Goal: Information Seeking & Learning: Learn about a topic

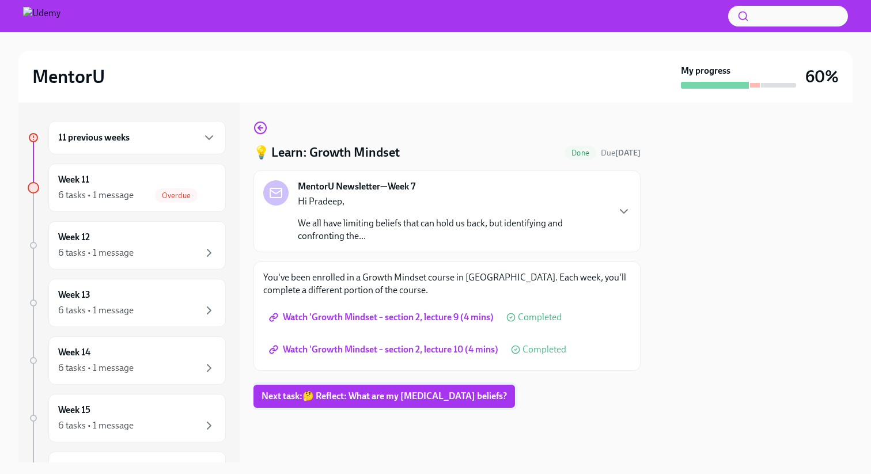
click at [339, 395] on span "Next task : 🤔 Reflect: What are my [MEDICAL_DATA] beliefs?" at bounding box center [384, 397] width 245 height 12
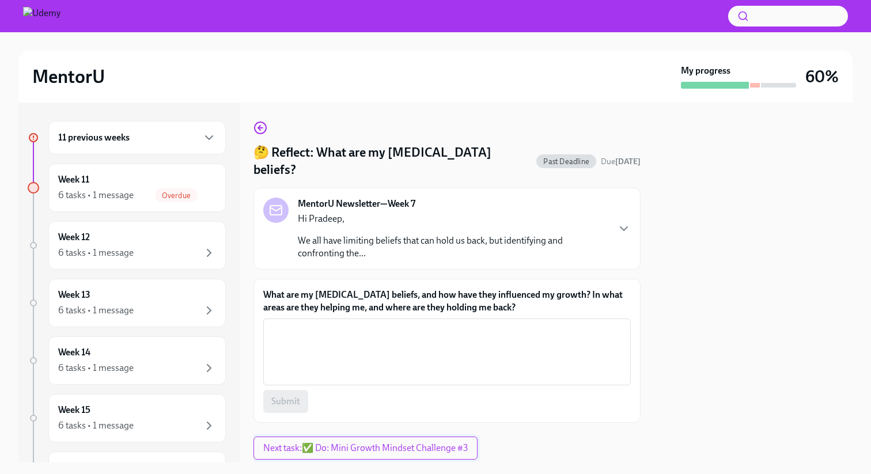
scroll to position [17, 0]
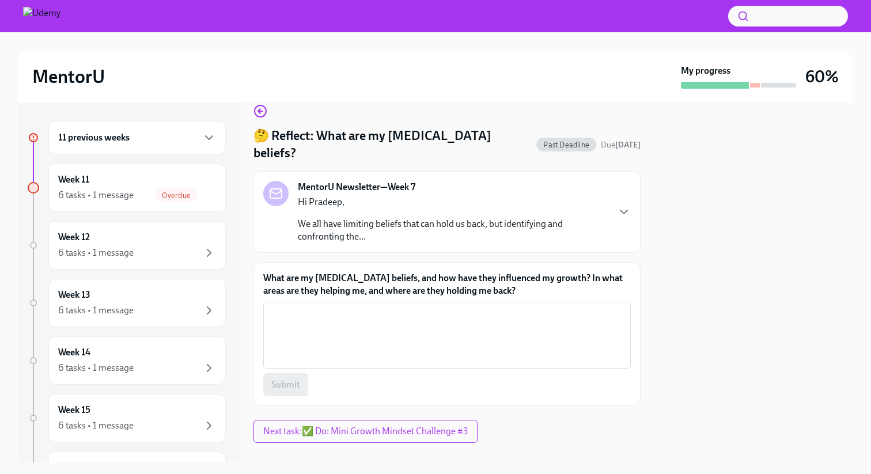
click at [484, 196] on p "Hi Pradeep," at bounding box center [453, 202] width 310 height 13
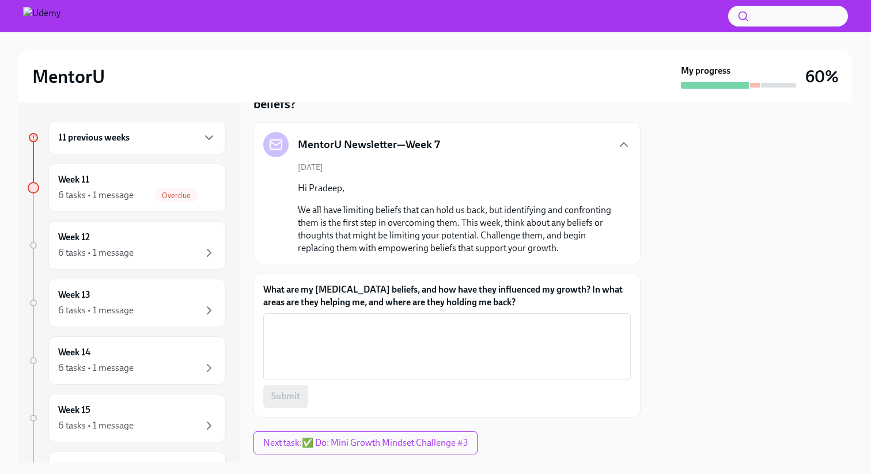
scroll to position [77, 0]
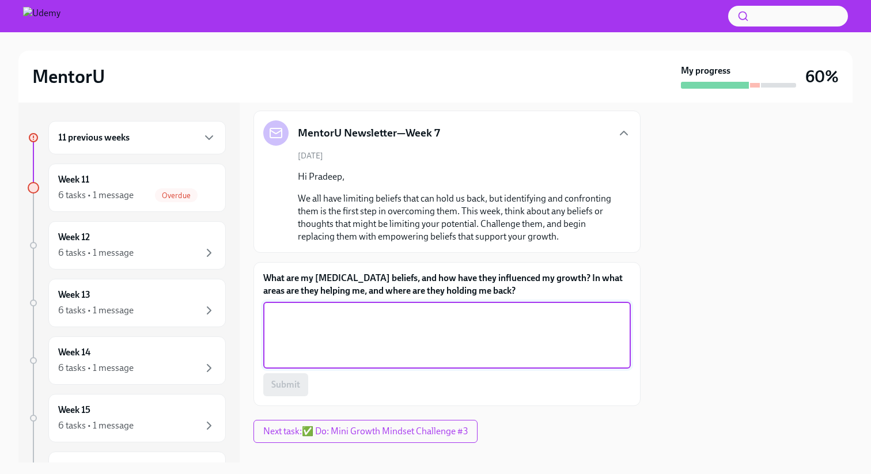
click at [384, 309] on textarea "What are my [MEDICAL_DATA] beliefs, and how have they influenced my growth? In …" at bounding box center [447, 335] width 354 height 55
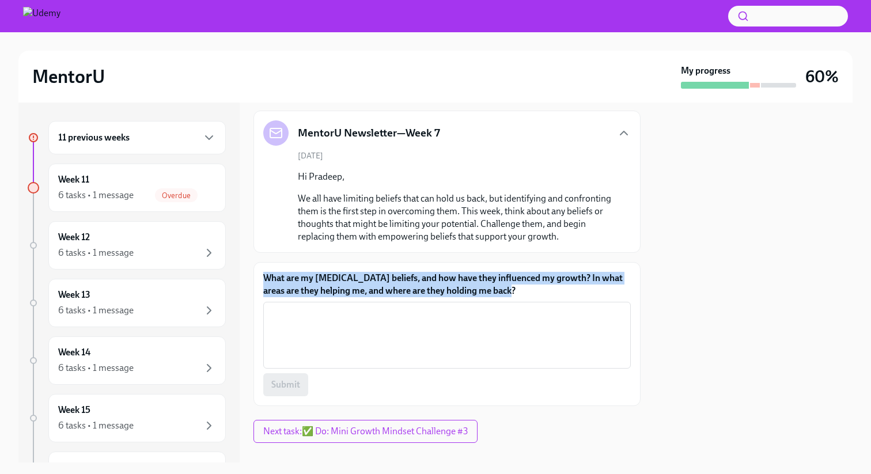
drag, startPoint x: 501, startPoint y: 270, endPoint x: 268, endPoint y: 249, distance: 234.2
click at [268, 262] on div "What are my [MEDICAL_DATA] beliefs, and how have they influenced my growth? In …" at bounding box center [446, 334] width 387 height 144
copy label "What are my [MEDICAL_DATA] beliefs, and how have they influenced my growth? In …"
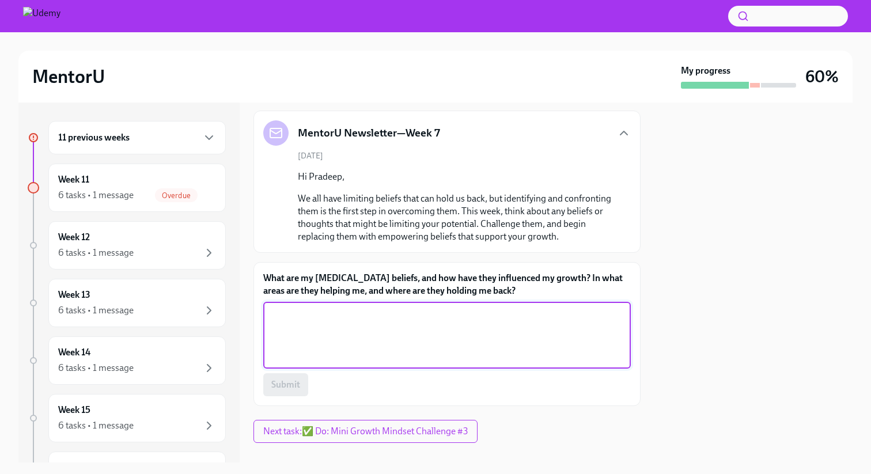
click at [338, 311] on textarea "What are my [MEDICAL_DATA] beliefs, and how have they influenced my growth? In …" at bounding box center [447, 335] width 354 height 55
paste textarea "My [MEDICAL_DATA] beliefs keep me safe by preventing risks"
drag, startPoint x: 516, startPoint y: 301, endPoint x: 207, endPoint y: 270, distance: 310.4
click at [207, 270] on div "11 previous weeks Week 11 6 tasks • 1 message Overdue Week 12 6 tasks • 1 messa…" at bounding box center [435, 283] width 834 height 360
paste textarea ", but they also hold me back from fully exploring opportunities and reaching my…"
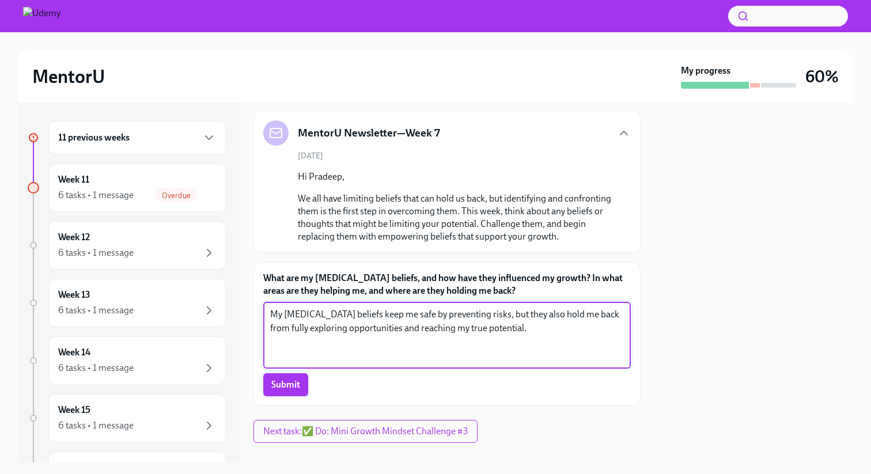
type textarea "My [MEDICAL_DATA] beliefs keep me safe by preventing risks, but they also hold …"
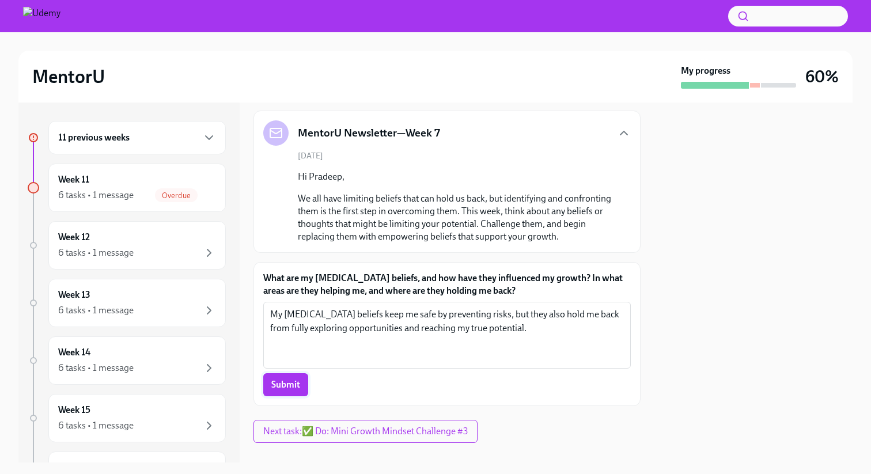
click at [273, 379] on span "Submit" at bounding box center [285, 385] width 29 height 12
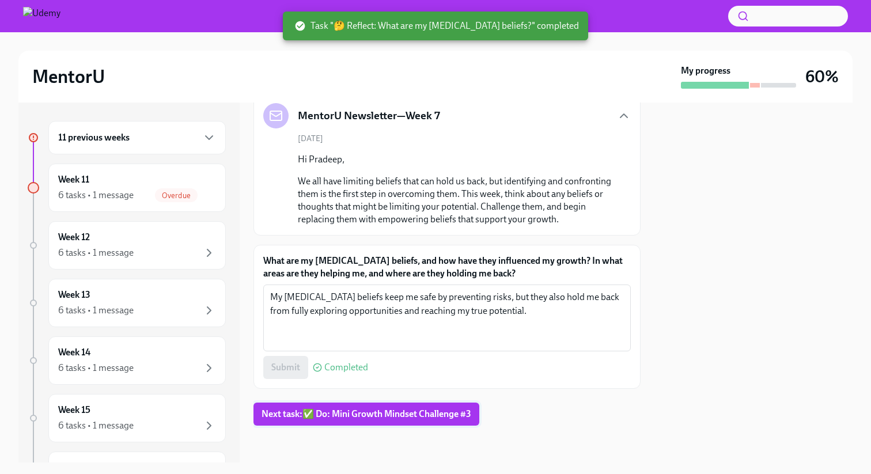
click at [358, 417] on span "Next task : ✅ Do: Mini Growth Mindset Challenge #3" at bounding box center [367, 414] width 210 height 12
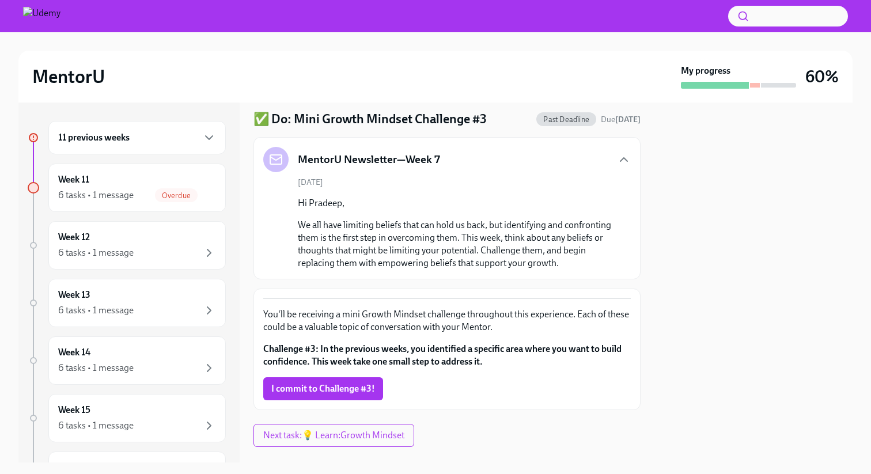
scroll to position [55, 0]
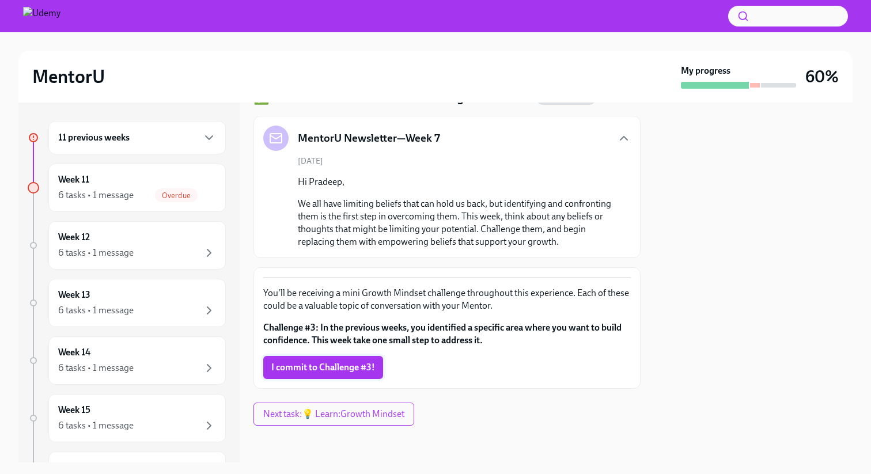
click at [349, 373] on span "I commit to Challenge #3!" at bounding box center [323, 368] width 104 height 12
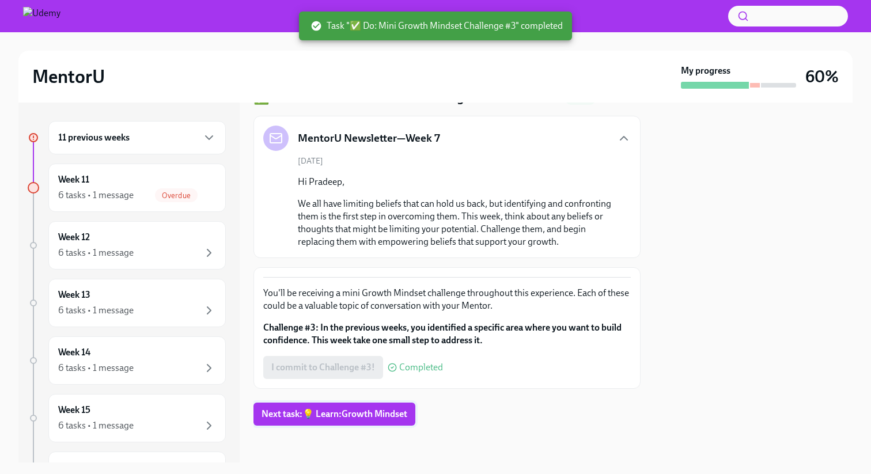
click at [355, 417] on span "Next task : 💡 Learn:Growth Mindset" at bounding box center [335, 414] width 146 height 12
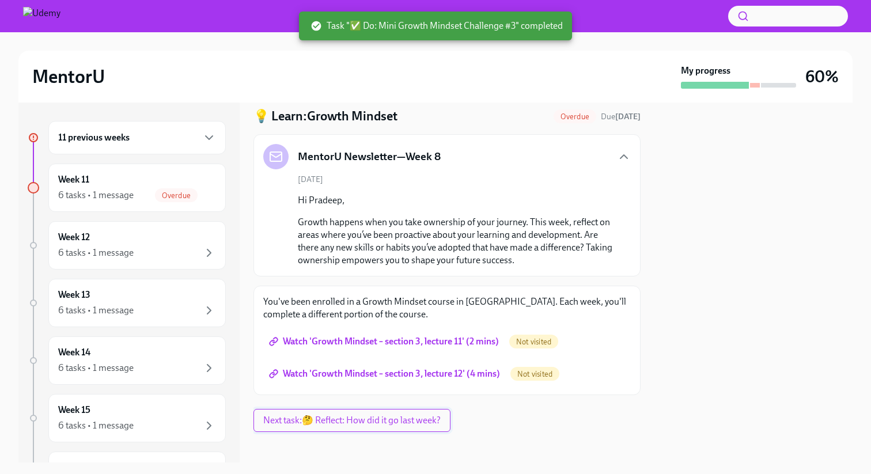
scroll to position [43, 0]
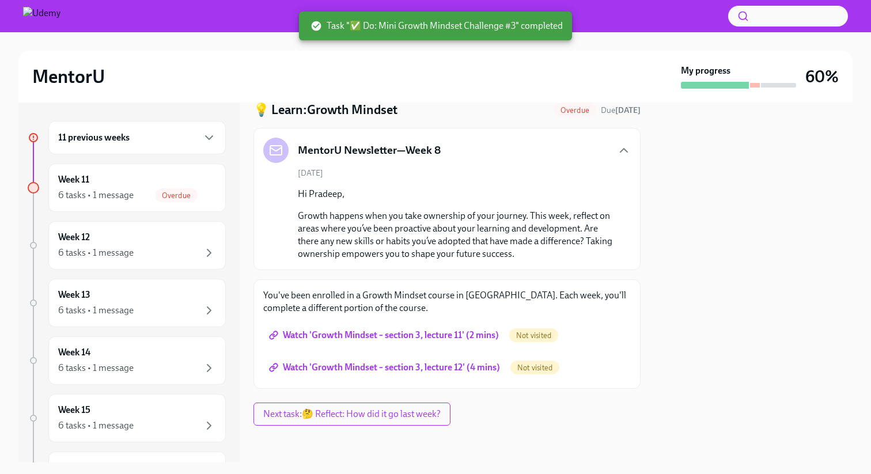
click at [374, 337] on span "Watch 'Growth Mindset – section 3, lecture 11' (2 mins)" at bounding box center [385, 336] width 228 height 12
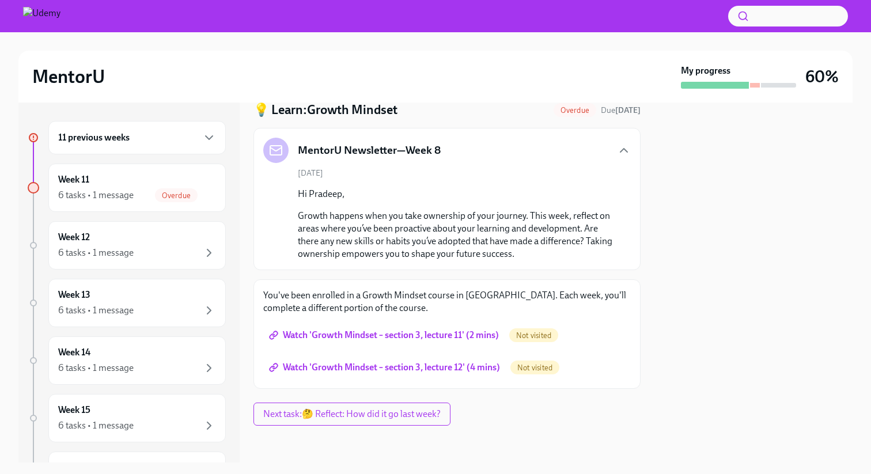
click at [425, 373] on span "Watch 'Growth Mindset – section 3, lecture 12' (4 mins)" at bounding box center [385, 368] width 229 height 12
